Goal: Transaction & Acquisition: Download file/media

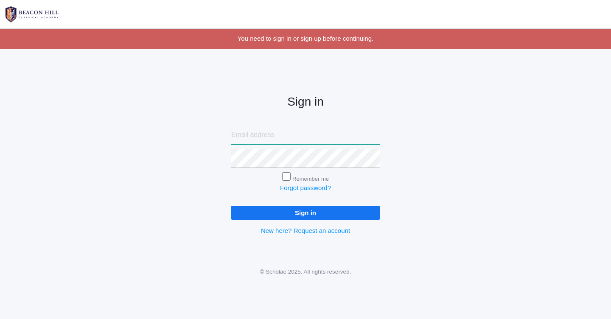
type input "[EMAIL_ADDRESS][DOMAIN_NAME]"
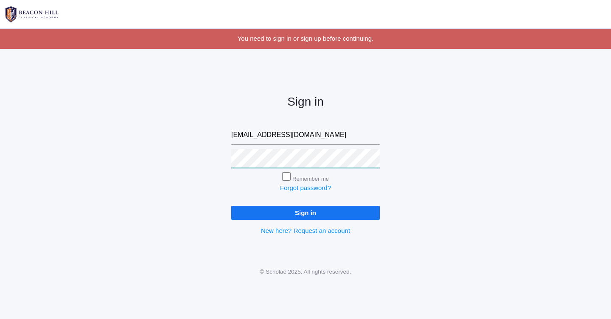
click at [305, 211] on input "Sign in" at bounding box center [305, 213] width 148 height 14
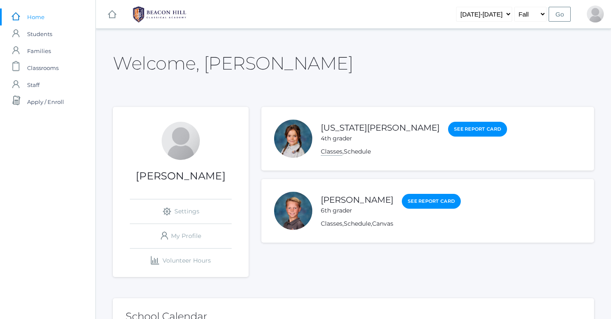
click at [329, 153] on link "Classes" at bounding box center [332, 152] width 22 height 8
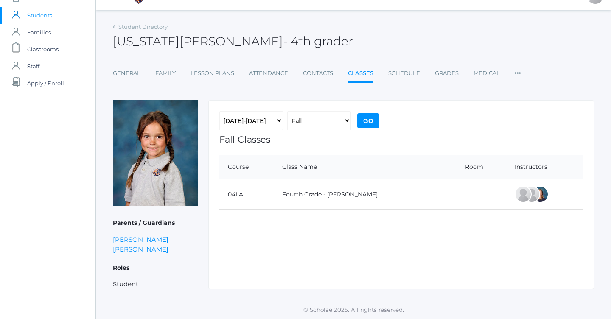
scroll to position [18, 0]
click at [215, 75] on link "Lesson Plans" at bounding box center [212, 73] width 44 height 17
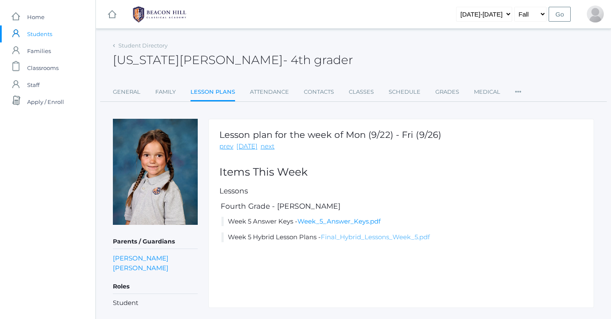
click at [371, 233] on link "Final_Hybrid_Lessons_Week_5.pdf" at bounding box center [375, 237] width 109 height 8
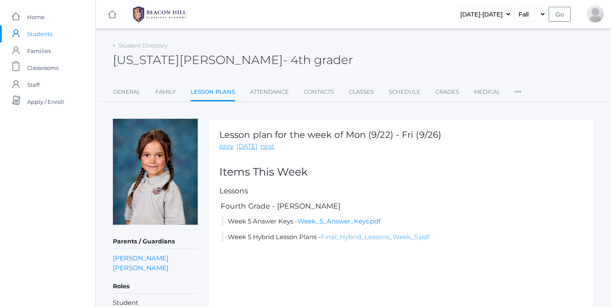
click at [368, 236] on link "Final_Hybrid_Lessons_Week_5.pdf" at bounding box center [375, 237] width 109 height 8
click at [363, 237] on link "Final_Hybrid_Lessons_Week_5.pdf" at bounding box center [375, 237] width 109 height 8
